Goal: Information Seeking & Learning: Learn about a topic

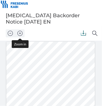
scroll to position [20, 0]
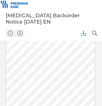
click at [74, 62] on div at bounding box center [50, 79] width 89 height 115
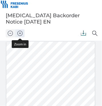
click at [20, 51] on img "Zoom in" at bounding box center [51, 91] width 102 height 80
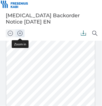
click at [20, 51] on img "Zoom in" at bounding box center [51, 91] width 102 height 80
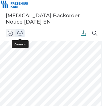
click at [20, 51] on img "Zoom in" at bounding box center [51, 91] width 102 height 80
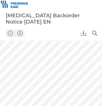
scroll to position [57, 10]
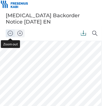
click at [9, 31] on img "Zoom out" at bounding box center [10, 32] width 5 height 5
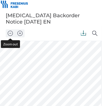
click at [17, 66] on div at bounding box center [54, 68] width 115 height 150
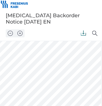
drag, startPoint x: 17, startPoint y: 65, endPoint x: 9, endPoint y: 65, distance: 8.1
click at [9, 65] on div at bounding box center [54, 68] width 115 height 150
click at [43, 83] on div at bounding box center [54, 68] width 115 height 150
click at [84, 34] on img at bounding box center [83, 32] width 5 height 5
click at [84, 32] on img at bounding box center [83, 32] width 5 height 5
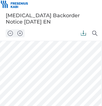
click at [36, 32] on div at bounding box center [53, 33] width 56 height 15
click at [48, 88] on div at bounding box center [54, 68] width 115 height 150
click at [47, 88] on div at bounding box center [54, 68] width 115 height 150
drag, startPoint x: 47, startPoint y: 88, endPoint x: 40, endPoint y: 88, distance: 6.6
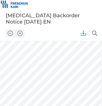
click at [40, 88] on div at bounding box center [54, 68] width 115 height 150
click at [42, 68] on div at bounding box center [54, 68] width 115 height 150
drag, startPoint x: 36, startPoint y: 65, endPoint x: 31, endPoint y: 65, distance: 4.9
click at [31, 65] on div at bounding box center [54, 68] width 115 height 150
click at [36, 65] on div at bounding box center [54, 68] width 115 height 150
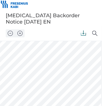
drag, startPoint x: 36, startPoint y: 65, endPoint x: 30, endPoint y: 65, distance: 6.9
click at [30, 65] on div at bounding box center [54, 68] width 115 height 150
click at [21, 70] on div at bounding box center [54, 68] width 115 height 150
drag, startPoint x: 35, startPoint y: 66, endPoint x: 30, endPoint y: 65, distance: 5.6
click at [30, 65] on div at bounding box center [54, 68] width 115 height 150
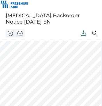
click at [22, 71] on div at bounding box center [54, 68] width 115 height 150
click at [16, 65] on div at bounding box center [54, 68] width 115 height 150
click at [17, 66] on div at bounding box center [54, 68] width 115 height 150
drag, startPoint x: 17, startPoint y: 65, endPoint x: 13, endPoint y: 65, distance: 4.1
click at [13, 65] on div at bounding box center [54, 68] width 115 height 150
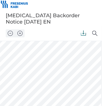
click at [13, 65] on div at bounding box center [54, 68] width 115 height 150
drag, startPoint x: 9, startPoint y: 66, endPoint x: 16, endPoint y: 66, distance: 7.2
click at [16, 66] on div at bounding box center [54, 68] width 115 height 150
click at [17, 66] on div at bounding box center [54, 68] width 115 height 150
drag, startPoint x: 16, startPoint y: 65, endPoint x: 9, endPoint y: 65, distance: 6.9
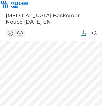
click at [9, 65] on div at bounding box center [54, 68] width 115 height 150
click at [14, 65] on div at bounding box center [54, 68] width 115 height 150
drag, startPoint x: 17, startPoint y: 65, endPoint x: 9, endPoint y: 66, distance: 8.1
click at [9, 66] on div at bounding box center [54, 68] width 115 height 150
click at [28, 73] on div at bounding box center [54, 68] width 115 height 150
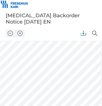
drag, startPoint x: 36, startPoint y: 65, endPoint x: 30, endPoint y: 65, distance: 5.5
click at [30, 65] on div at bounding box center [54, 68] width 115 height 150
click at [29, 65] on div at bounding box center [54, 68] width 115 height 150
click at [31, 65] on div at bounding box center [54, 68] width 115 height 150
drag, startPoint x: 35, startPoint y: 65, endPoint x: 30, endPoint y: 65, distance: 4.9
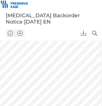
click at [30, 65] on div at bounding box center [54, 68] width 115 height 150
click at [36, 67] on div at bounding box center [54, 68] width 115 height 150
click at [38, 63] on div at bounding box center [54, 68] width 115 height 150
click at [36, 66] on div at bounding box center [54, 68] width 115 height 150
drag, startPoint x: 36, startPoint y: 65, endPoint x: 28, endPoint y: 65, distance: 8.0
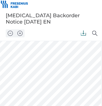
click at [28, 65] on div at bounding box center [54, 68] width 115 height 150
click at [43, 70] on div at bounding box center [54, 68] width 115 height 150
click at [53, 37] on div at bounding box center [53, 33] width 56 height 15
click at [47, 66] on div at bounding box center [54, 68] width 115 height 150
click at [50, 65] on div at bounding box center [54, 68] width 115 height 150
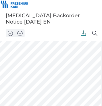
click at [50, 65] on div at bounding box center [54, 68] width 115 height 150
click at [53, 67] on div at bounding box center [54, 68] width 115 height 150
click at [82, 91] on div at bounding box center [54, 68] width 115 height 150
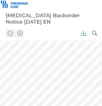
click at [83, 88] on div at bounding box center [54, 68] width 115 height 150
click at [36, 65] on div at bounding box center [54, 68] width 115 height 150
drag, startPoint x: 36, startPoint y: 65, endPoint x: 28, endPoint y: 64, distance: 7.2
click at [28, 64] on div at bounding box center [54, 68] width 115 height 150
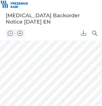
click at [35, 84] on div at bounding box center [54, 68] width 115 height 150
click at [55, 38] on div at bounding box center [53, 33] width 56 height 15
